Goal: Transaction & Acquisition: Subscribe to service/newsletter

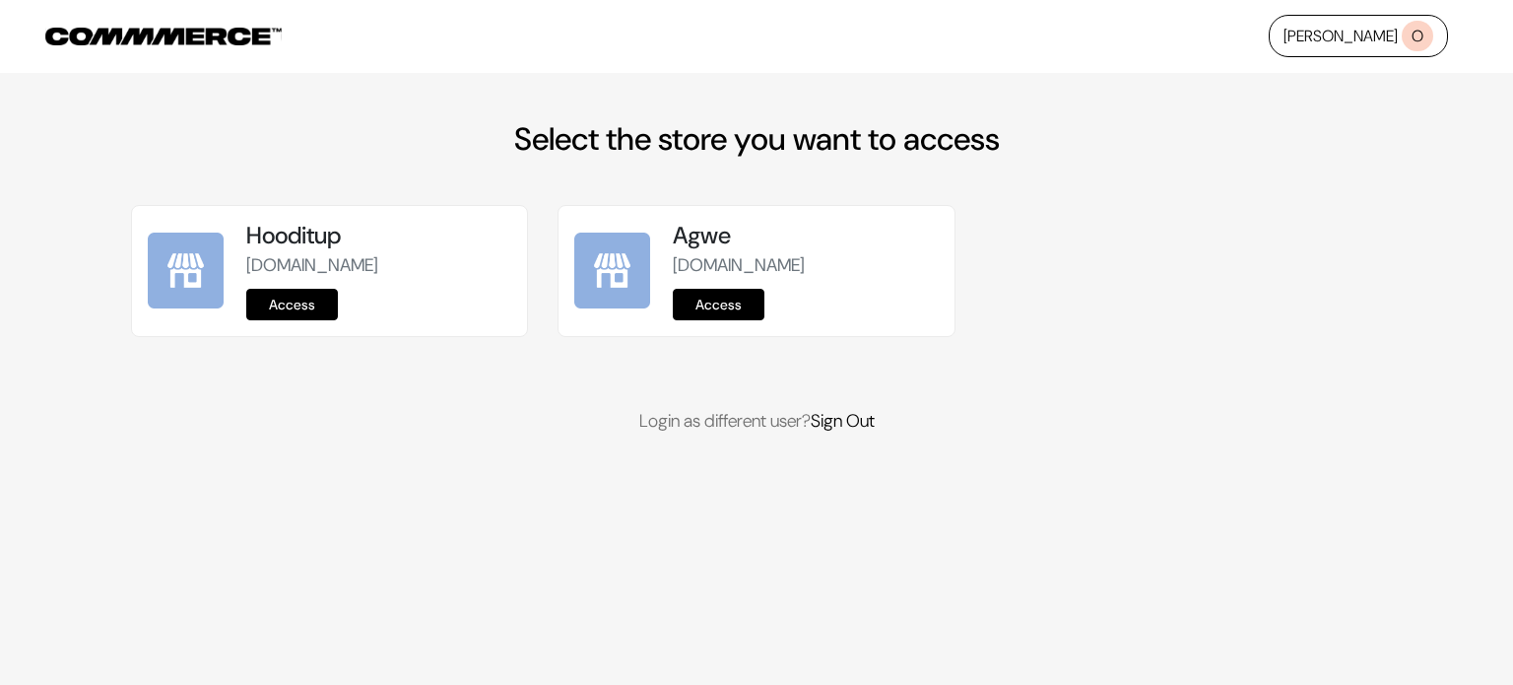
click at [308, 306] on link "Access" at bounding box center [292, 305] width 92 height 32
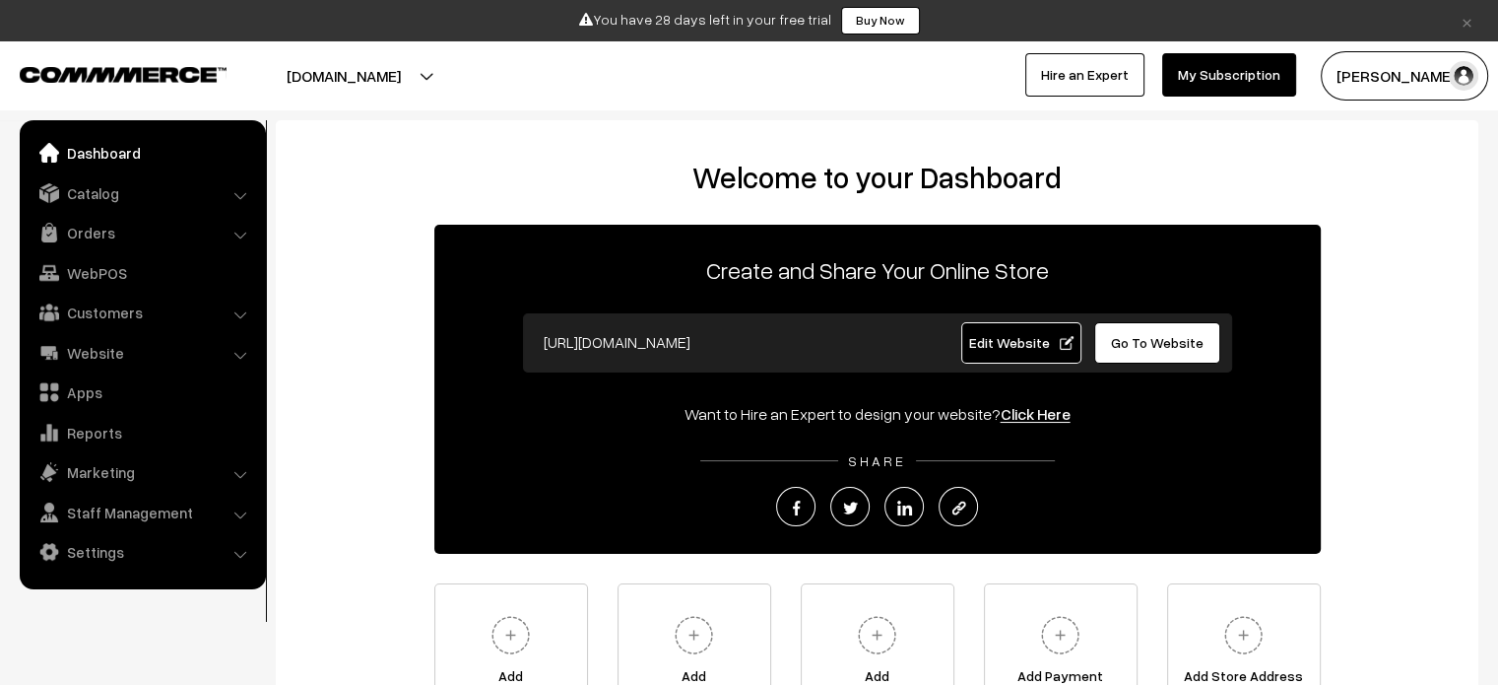
click at [1232, 79] on link "My Subscription" at bounding box center [1229, 74] width 134 height 43
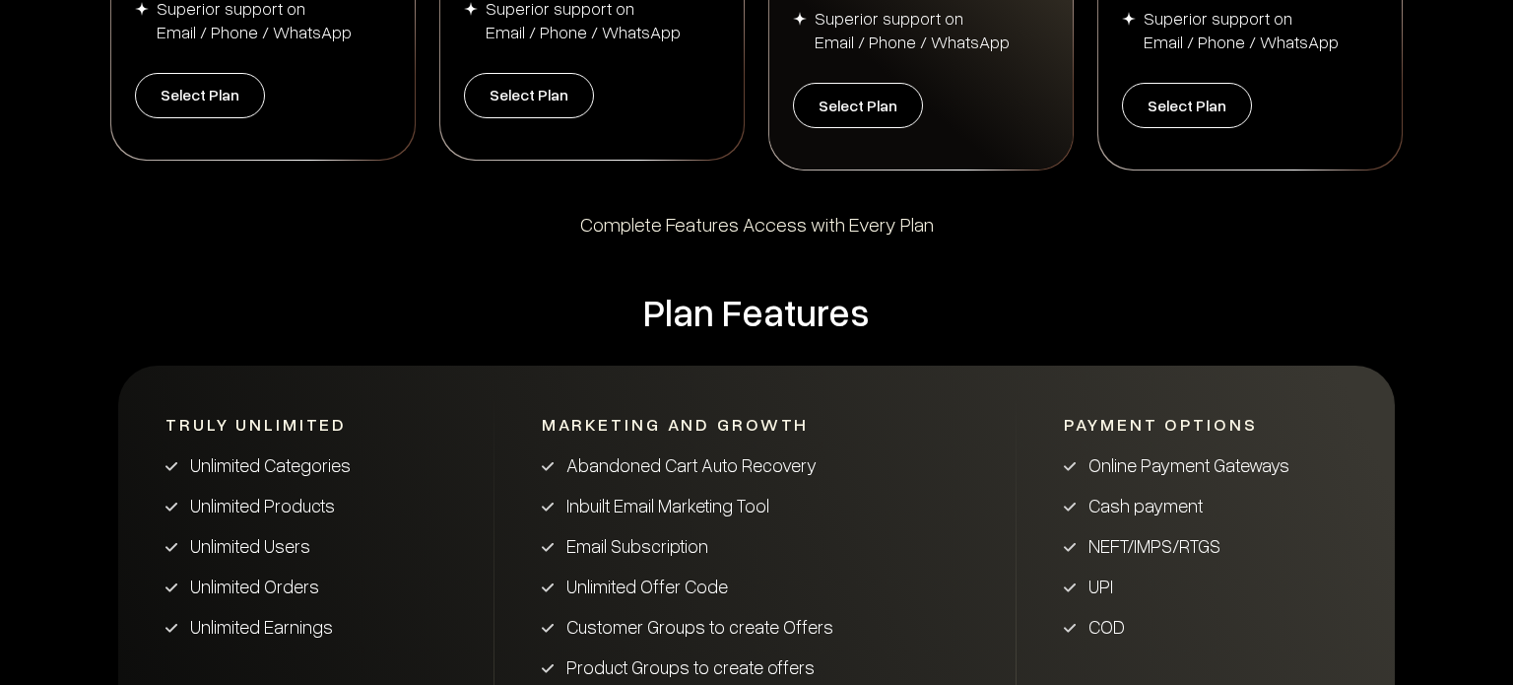
scroll to position [759, 0]
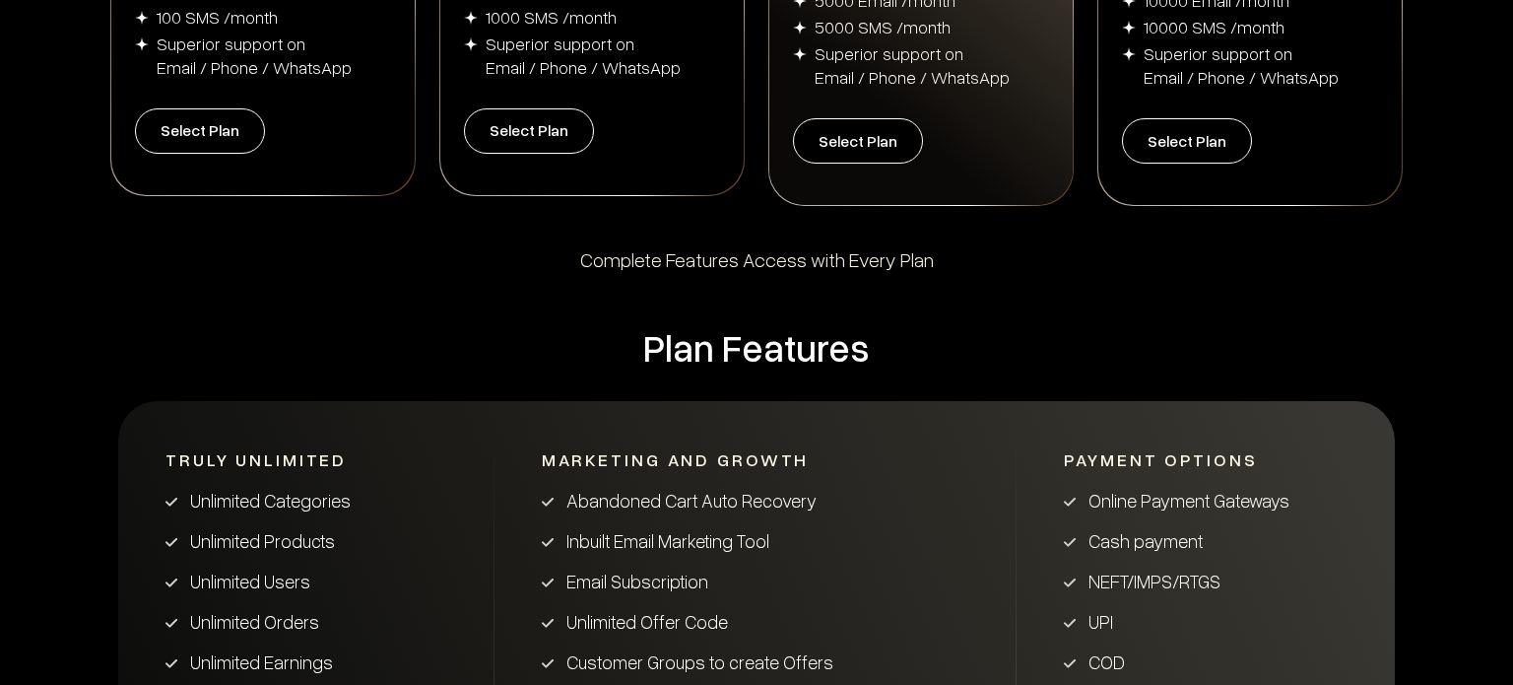
click at [243, 124] on button "Select Plan" at bounding box center [200, 130] width 130 height 45
